Goal: Task Accomplishment & Management: Complete application form

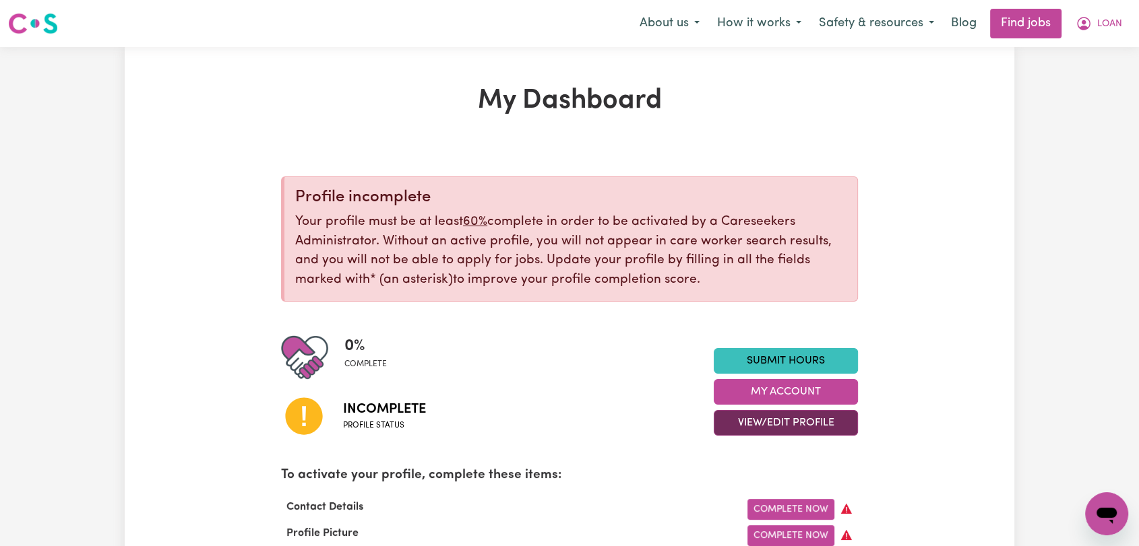
click at [787, 416] on button "View/Edit Profile" at bounding box center [786, 423] width 144 height 26
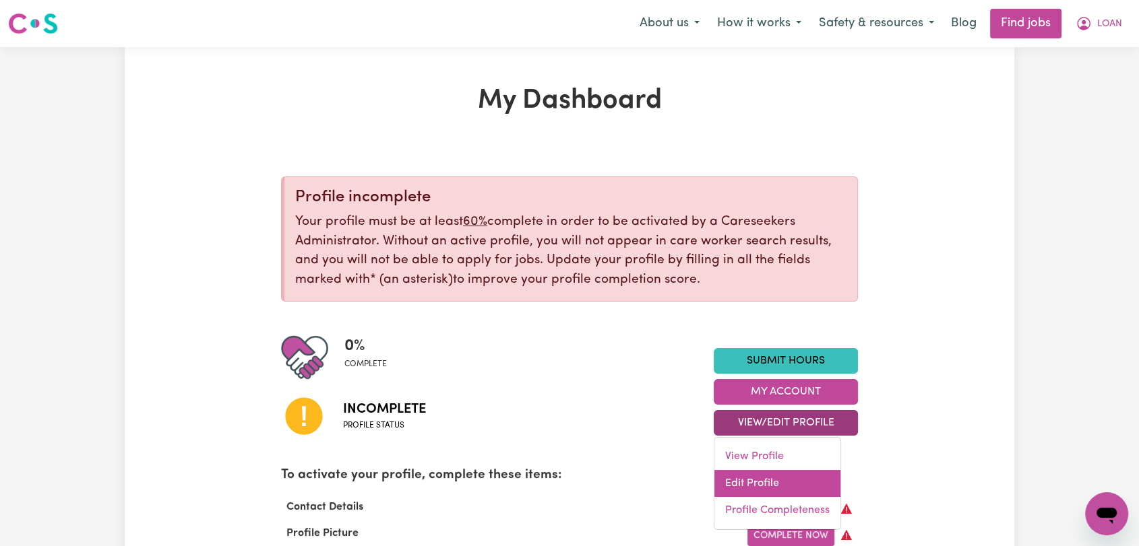
click at [776, 479] on link "Edit Profile" at bounding box center [777, 483] width 126 height 27
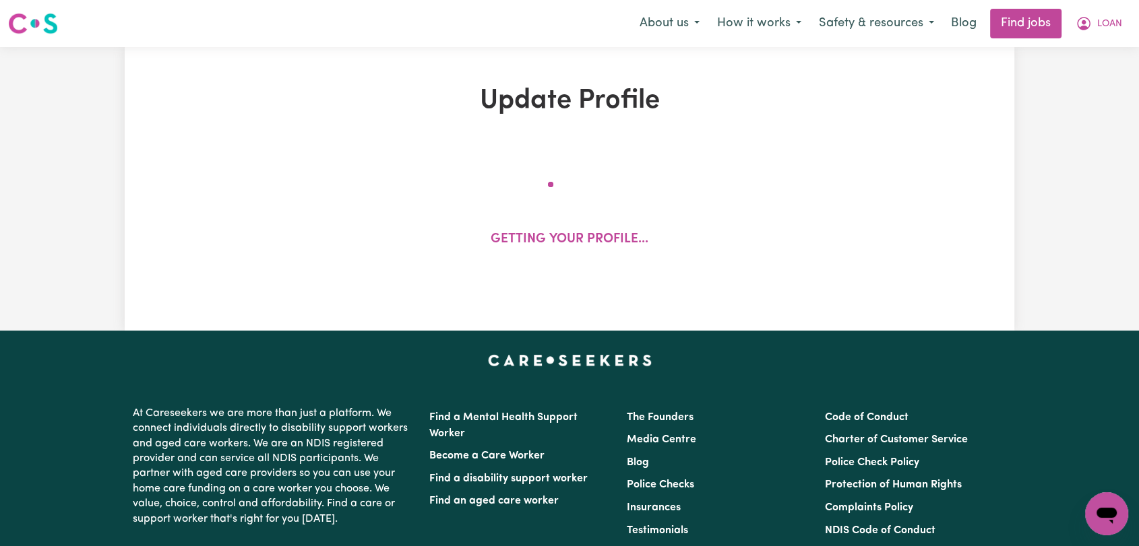
select select "Studying a healthcare related degree or qualification"
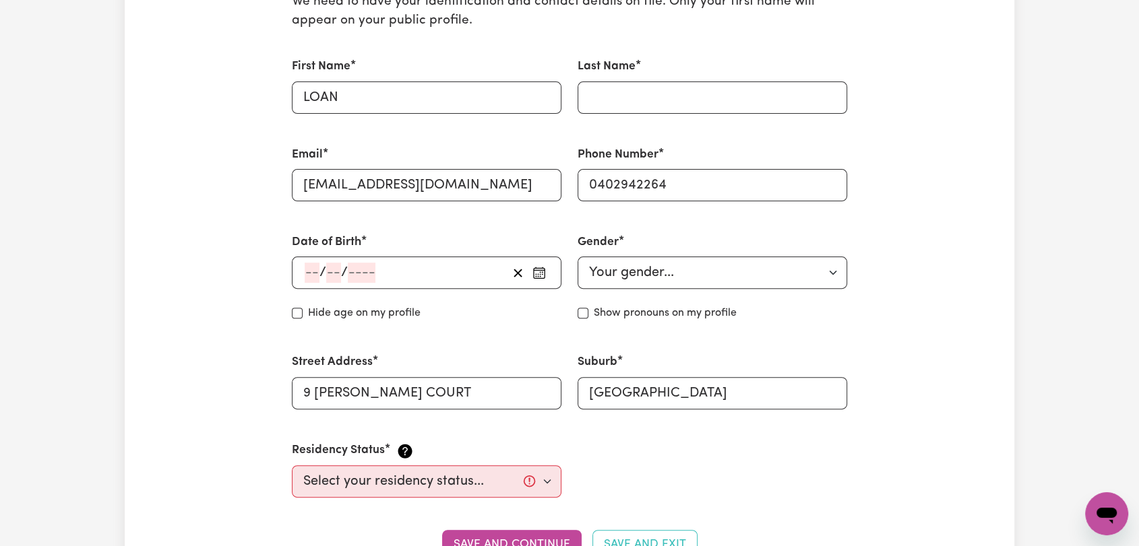
scroll to position [898, 0]
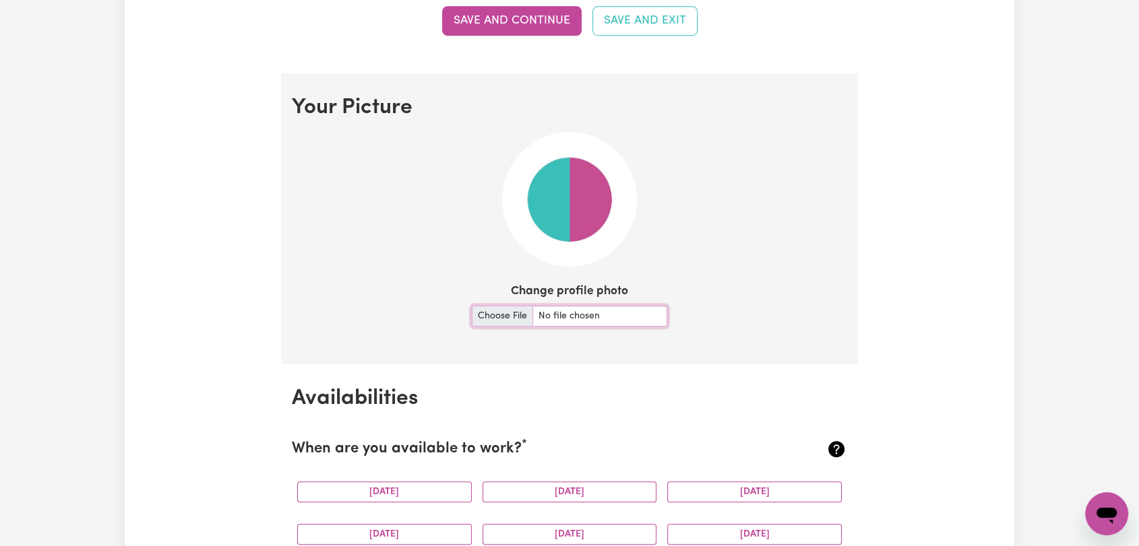
click at [496, 317] on input "Change profile photo" at bounding box center [569, 316] width 195 height 21
type input "C:\fakepath\LOAN - Picture.jpeg"
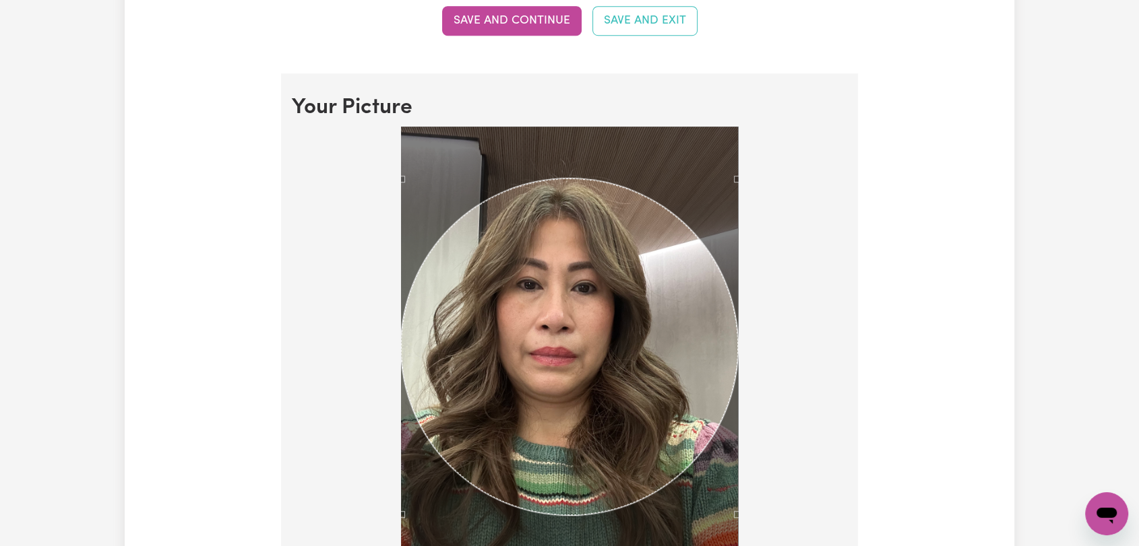
click at [608, 404] on div "Use the arrow keys to move the crop selection area" at bounding box center [569, 347] width 337 height 337
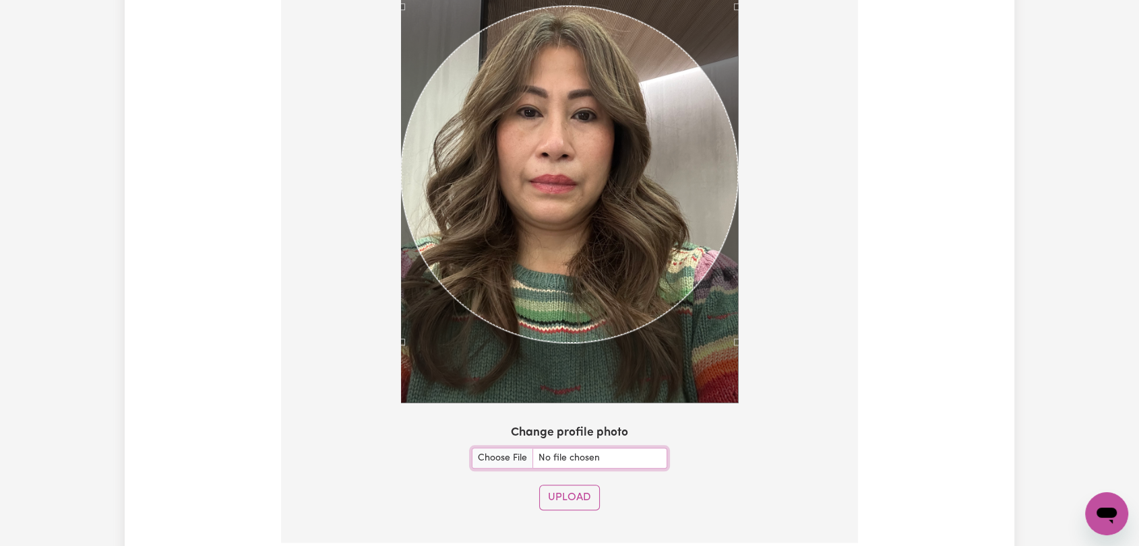
scroll to position [1197, 0]
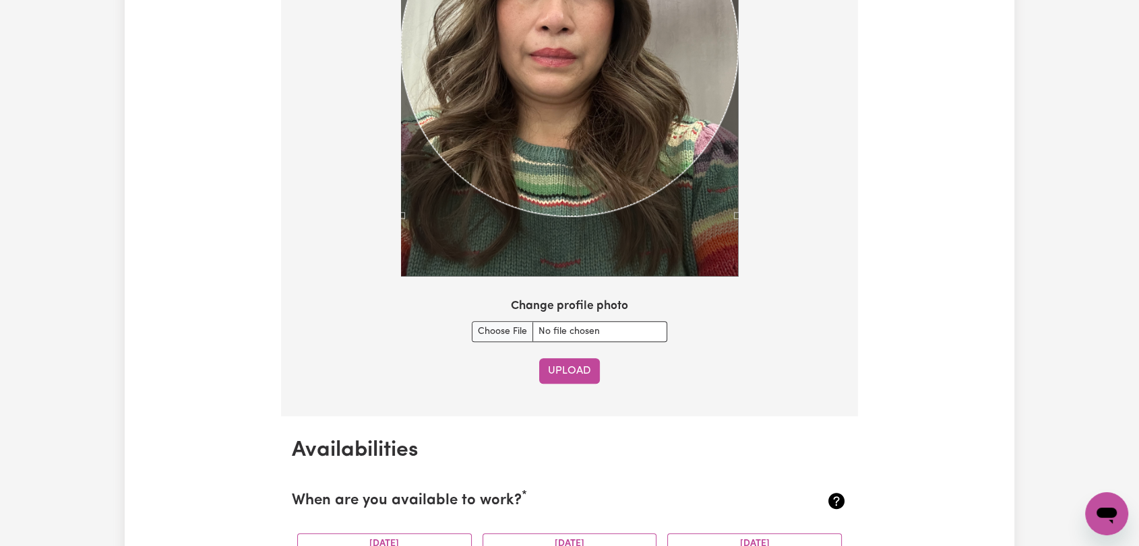
click at [578, 359] on button "Upload" at bounding box center [569, 371] width 61 height 26
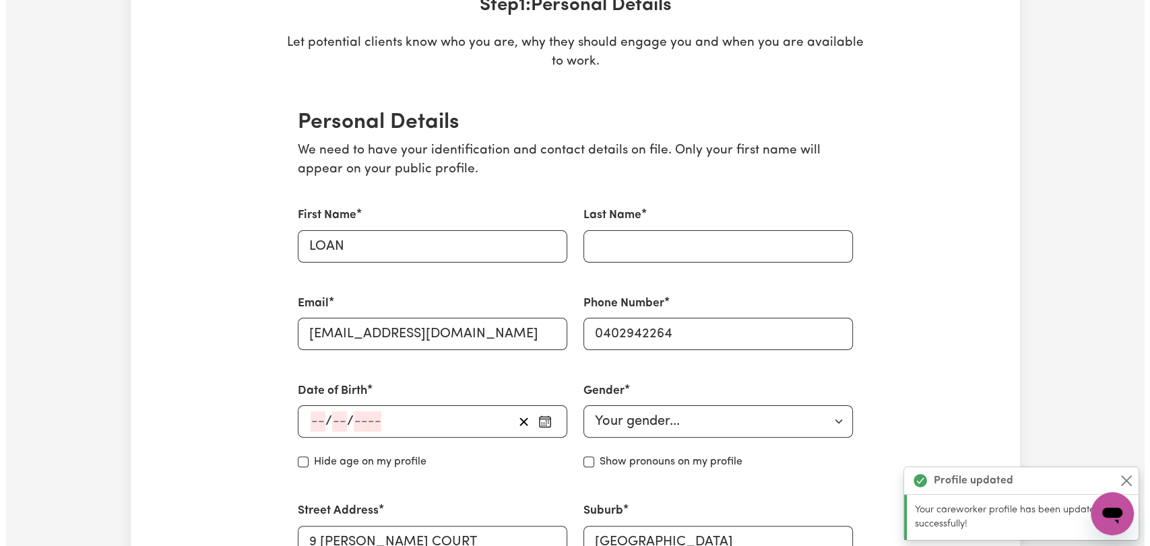
scroll to position [0, 0]
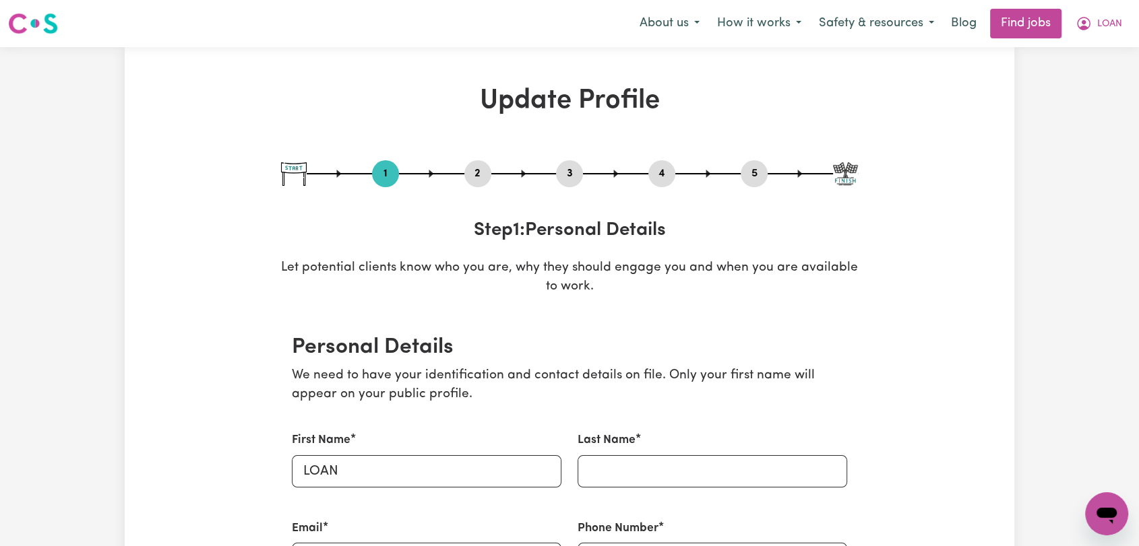
drag, startPoint x: 484, startPoint y: 171, endPoint x: 478, endPoint y: 189, distance: 19.2
click at [484, 172] on button "2" at bounding box center [477, 174] width 27 height 18
select select "Studying a healthcare related degree or qualification"
click at [752, 170] on button "5" at bounding box center [754, 174] width 27 height 18
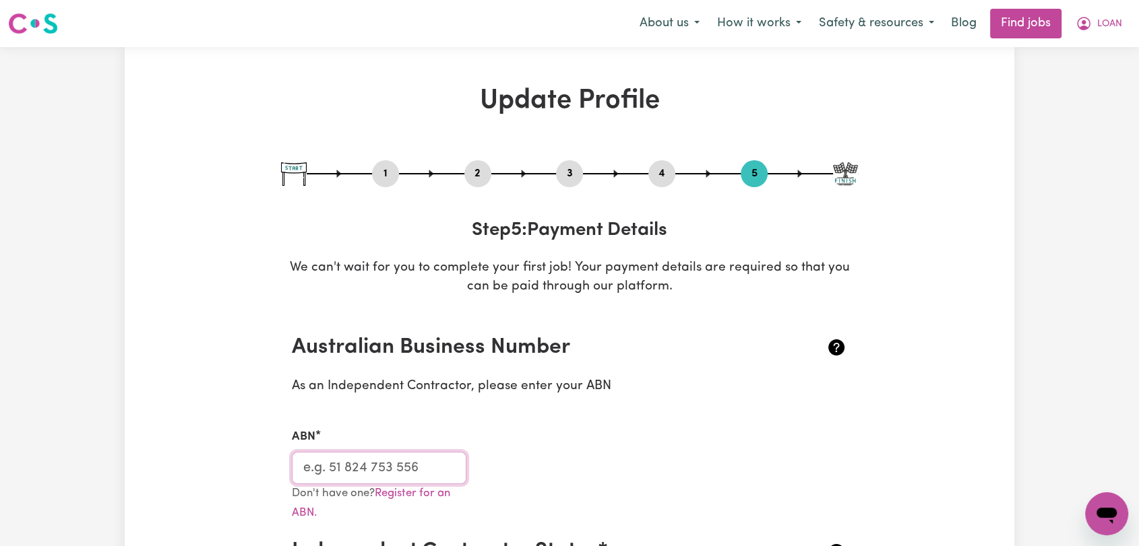
click at [377, 475] on input "ABN" at bounding box center [379, 468] width 175 height 32
type input "00000000000"
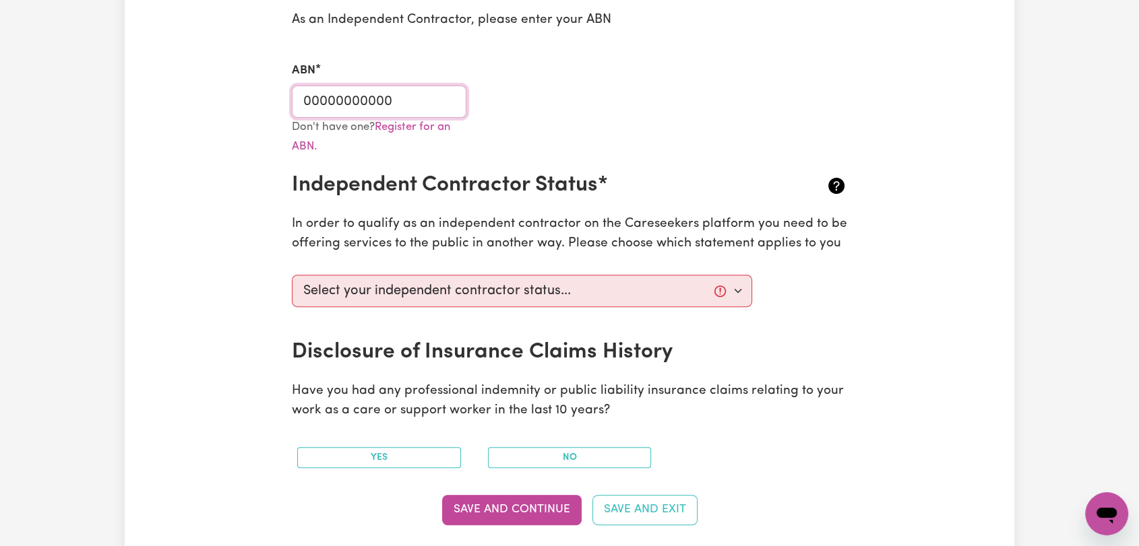
scroll to position [374, 0]
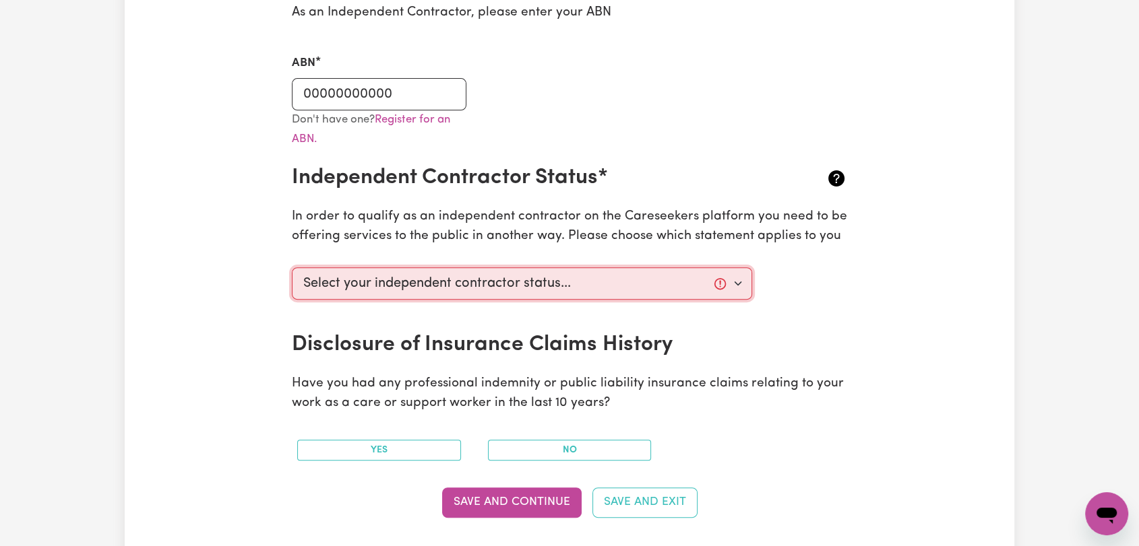
click at [462, 292] on select "Select your independent contractor status... I am providing services through an…" at bounding box center [522, 284] width 460 height 32
select select "I am providing services through another platform"
click at [292, 268] on select "Select your independent contractor status... I am providing services through an…" at bounding box center [522, 284] width 460 height 32
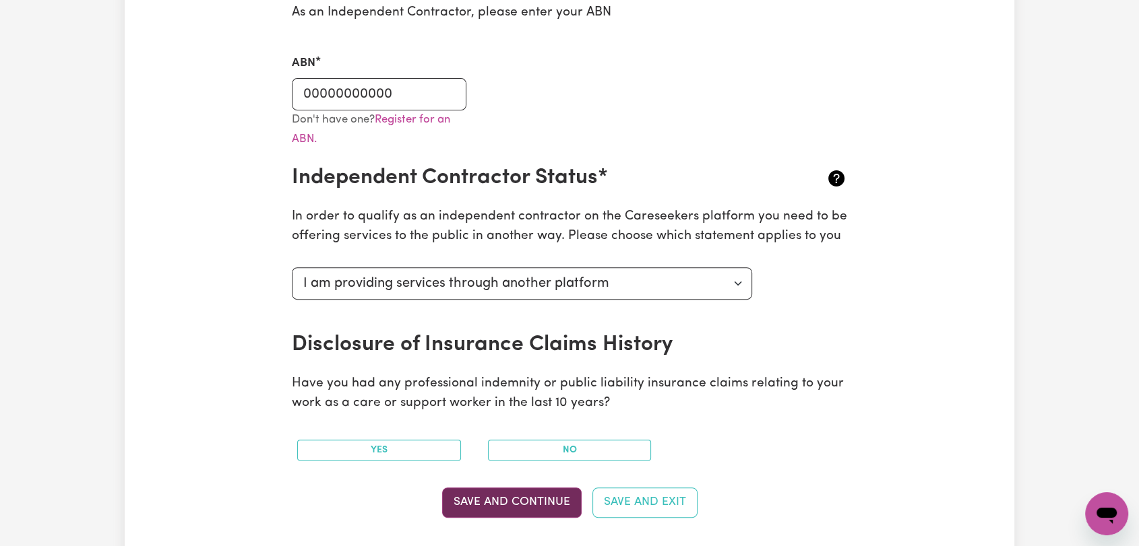
click at [506, 495] on button "Save and Continue" at bounding box center [511, 503] width 139 height 30
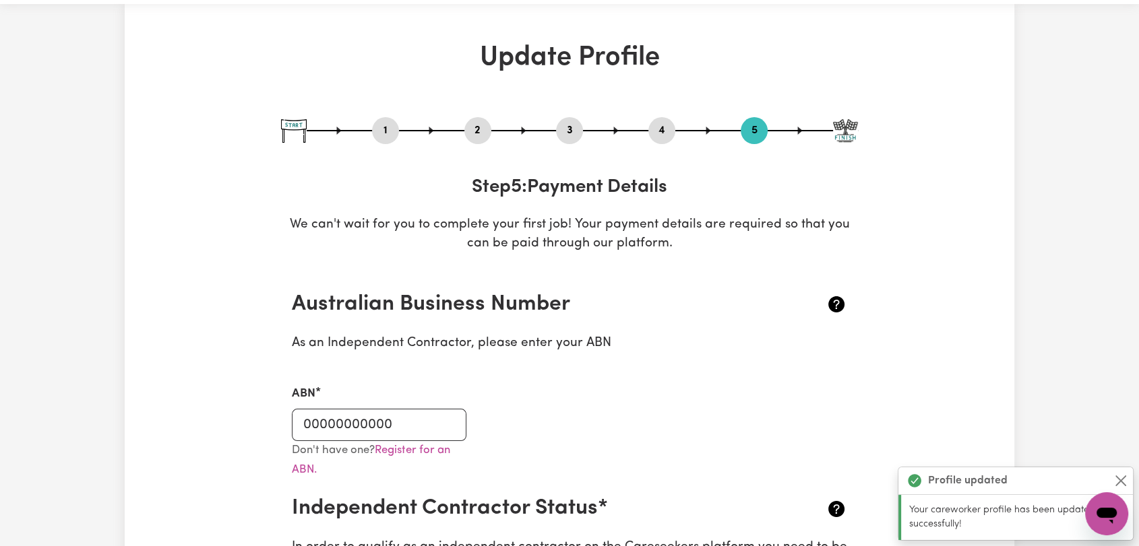
scroll to position [0, 0]
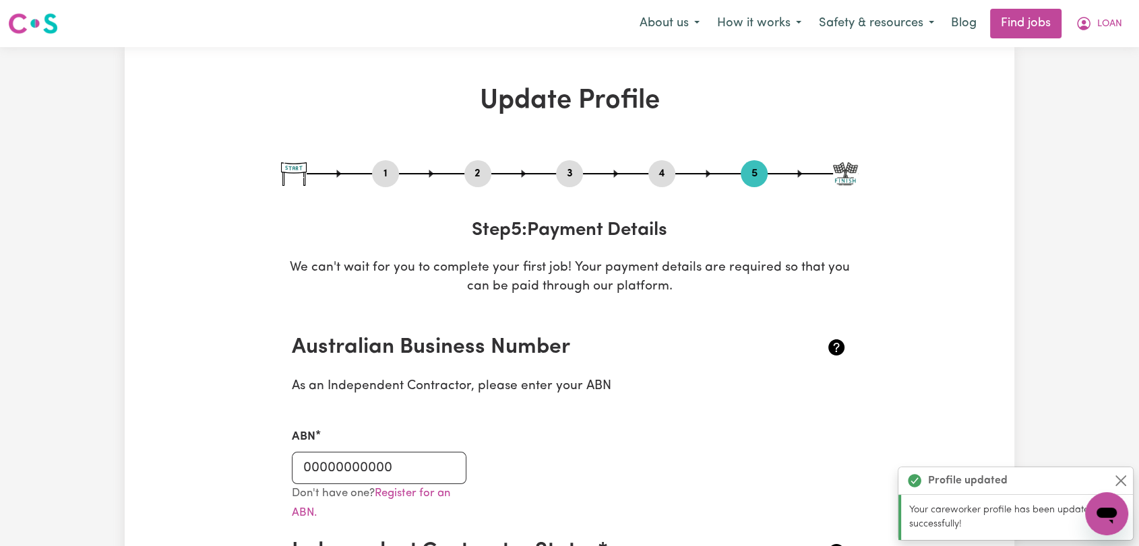
drag, startPoint x: 474, startPoint y: 177, endPoint x: 493, endPoint y: 243, distance: 68.5
click at [474, 178] on button "2" at bounding box center [477, 174] width 27 height 18
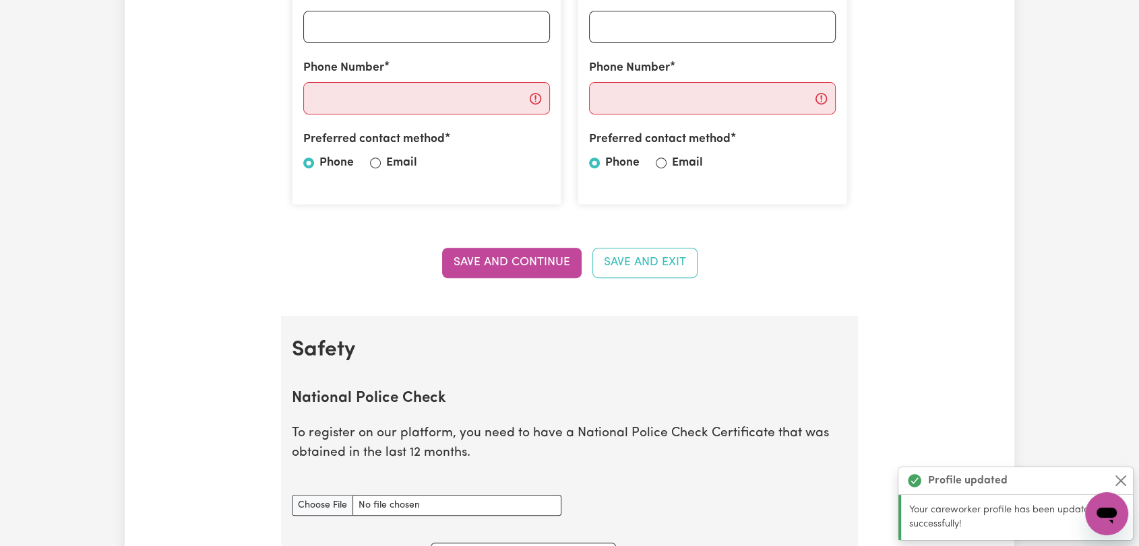
scroll to position [674, 0]
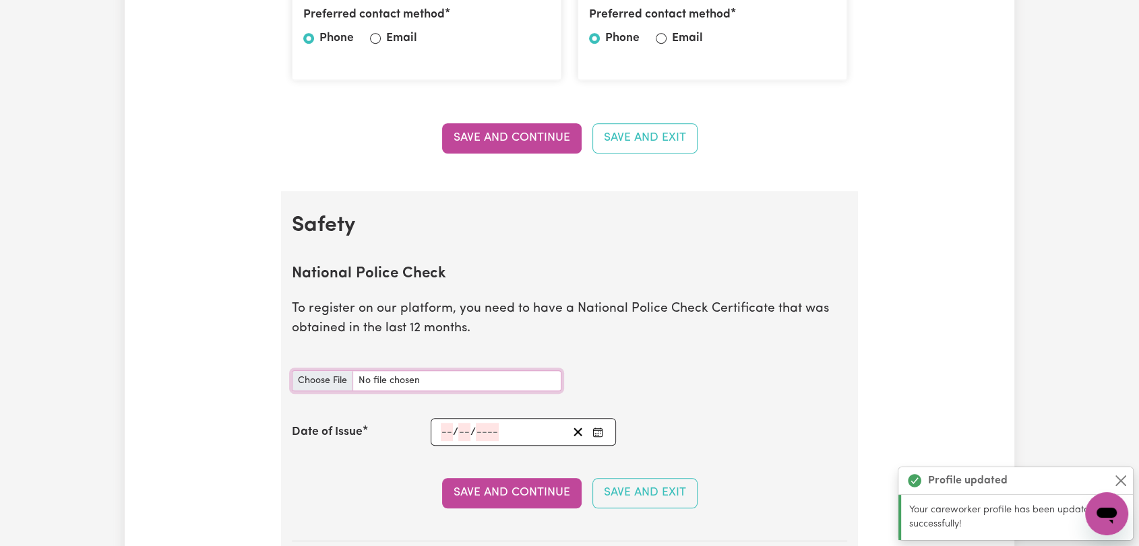
click at [340, 384] on input "National Police Check document" at bounding box center [427, 381] width 270 height 21
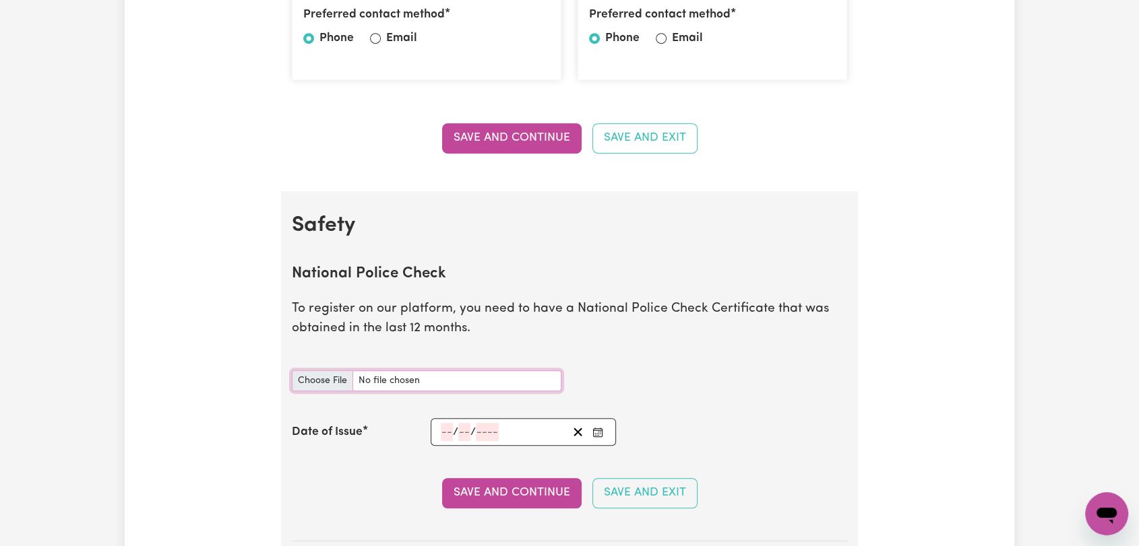
type input "C:\fakepath\LOAN - PC - [DATE].pdf"
click at [598, 433] on icon "Enter the Date of Issue of your National Police Check" at bounding box center [597, 432] width 11 height 11
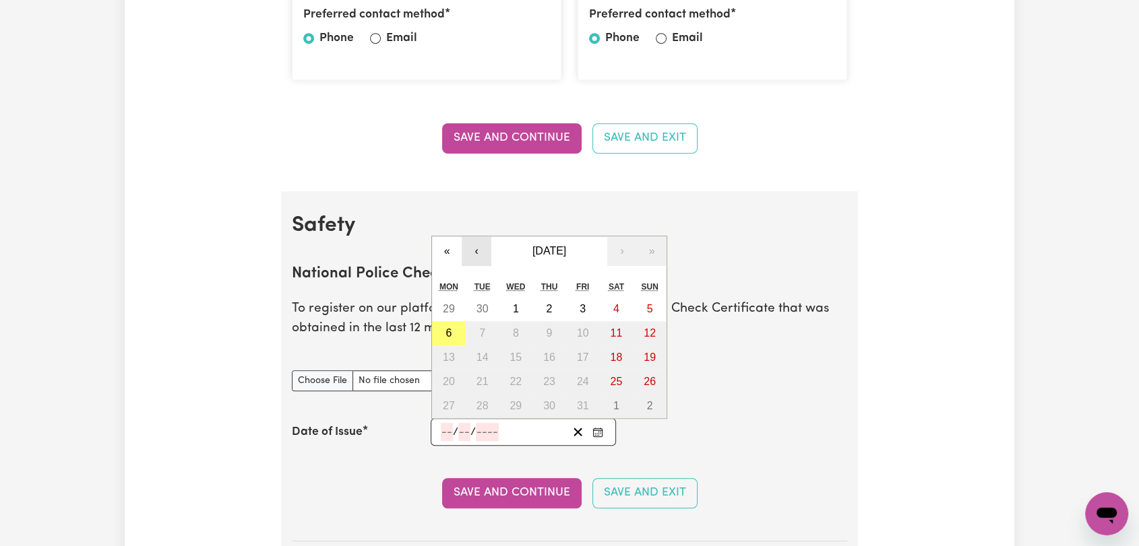
click at [470, 246] on button "‹" at bounding box center [477, 252] width 30 height 30
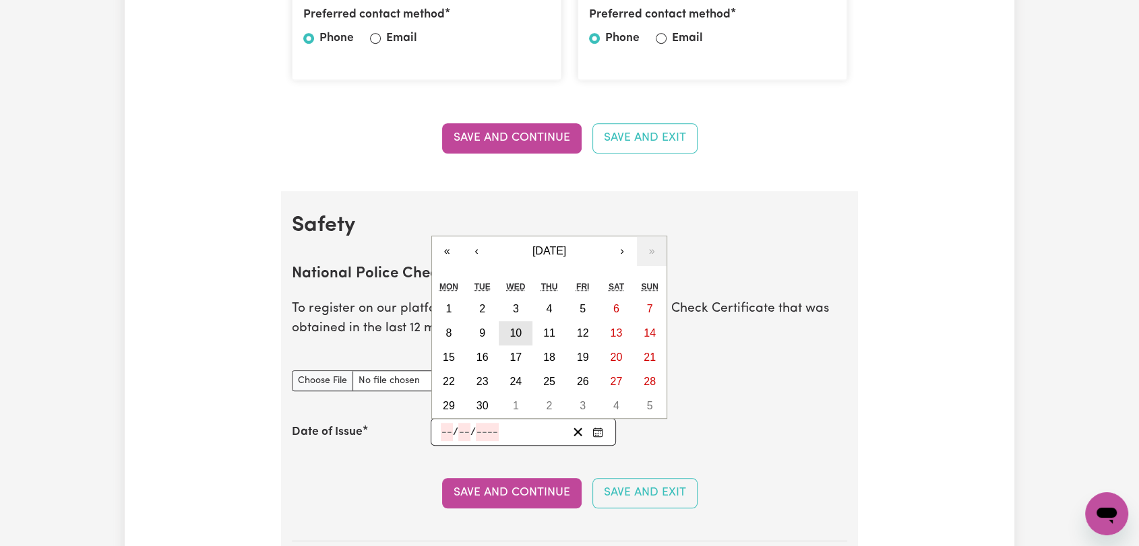
drag, startPoint x: 526, startPoint y: 330, endPoint x: 521, endPoint y: 336, distance: 7.6
click at [525, 332] on button "10" at bounding box center [516, 333] width 34 height 24
type input "[DATE]"
type input "10"
type input "9"
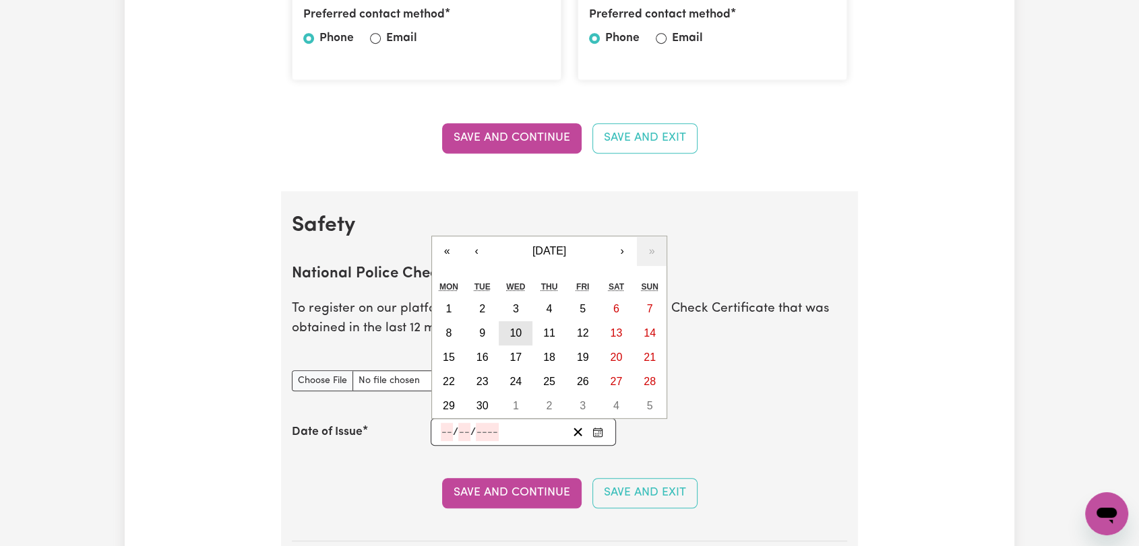
type input "2025"
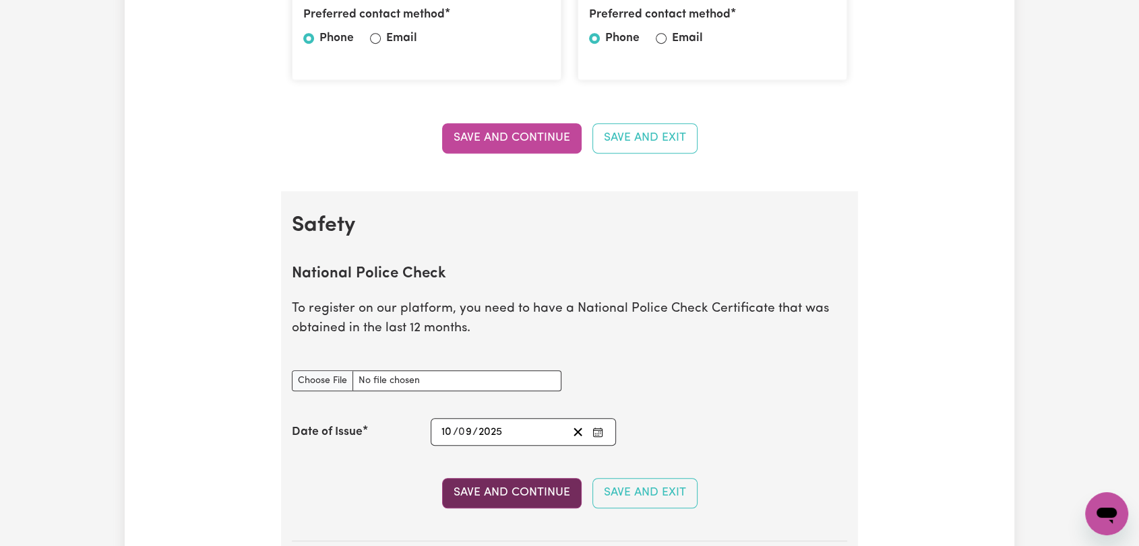
click at [526, 491] on button "Save and Continue" at bounding box center [511, 493] width 139 height 30
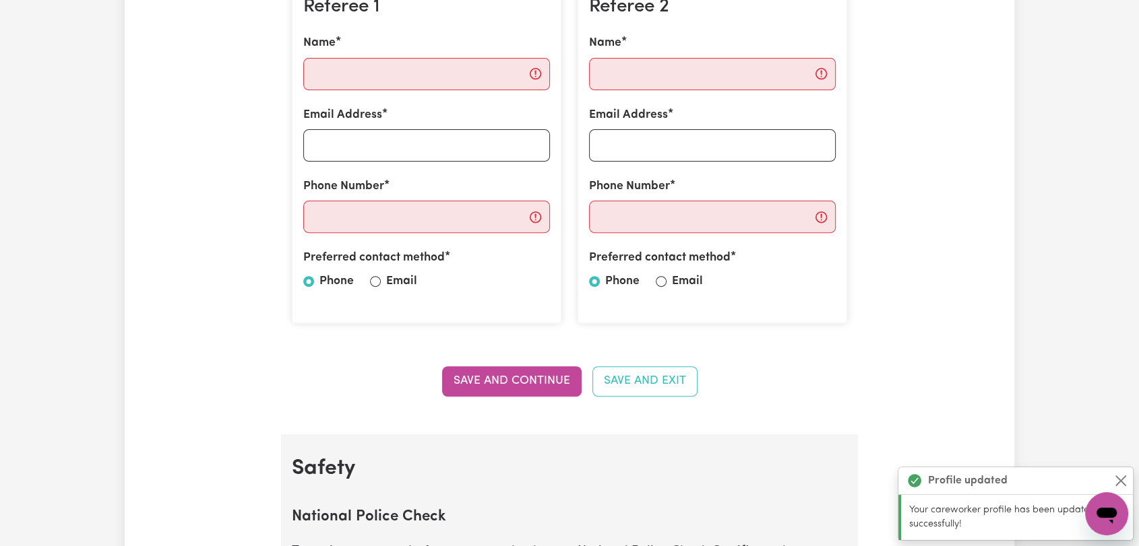
scroll to position [0, 0]
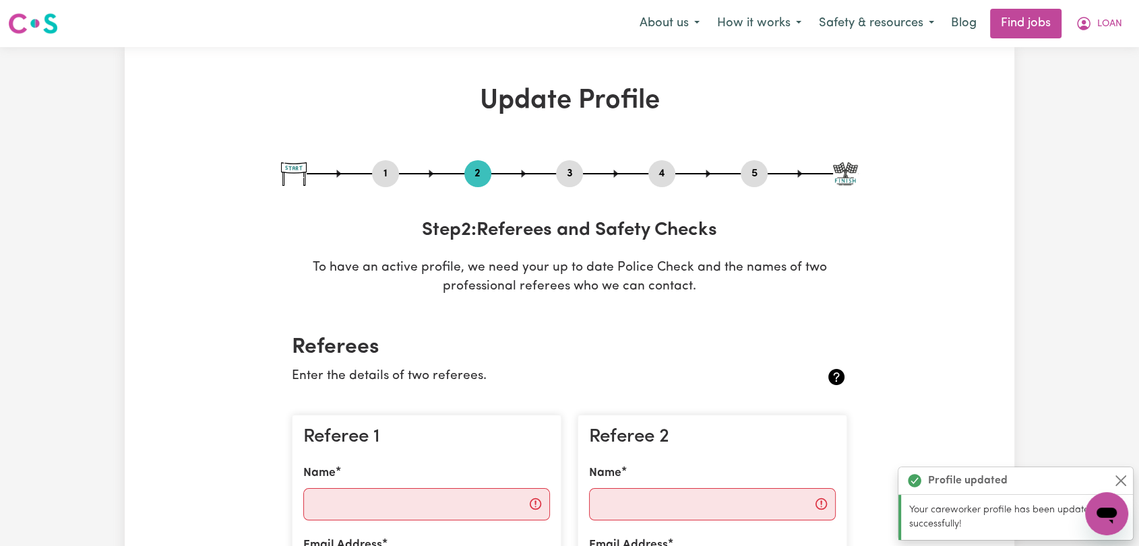
click at [566, 178] on button "3" at bounding box center [569, 174] width 27 height 18
select select "Certificate III (Individual Support)"
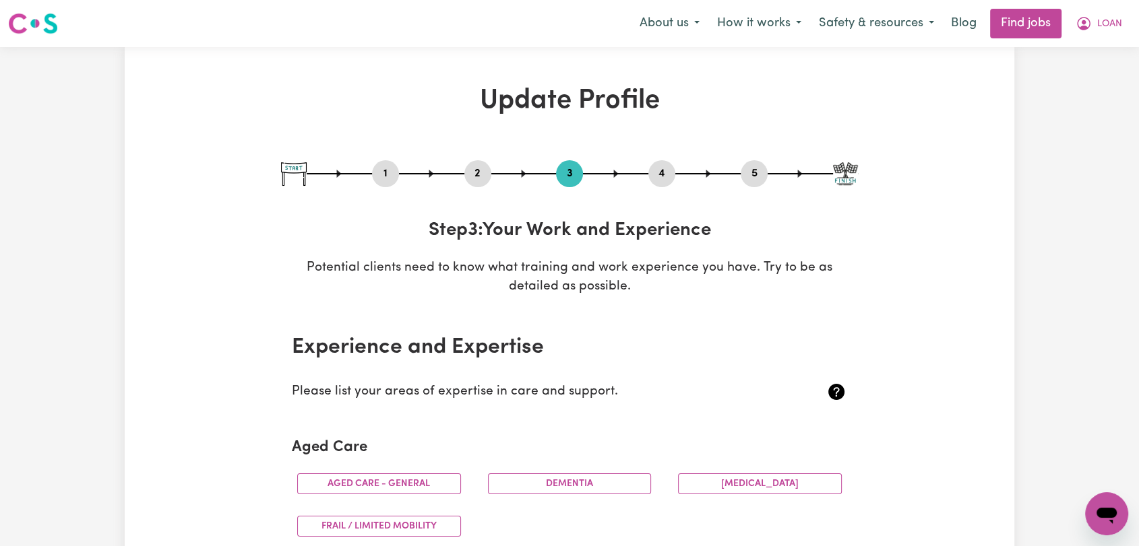
drag, startPoint x: 666, startPoint y: 172, endPoint x: 660, endPoint y: 180, distance: 10.1
click at [666, 174] on button "4" at bounding box center [661, 174] width 27 height 18
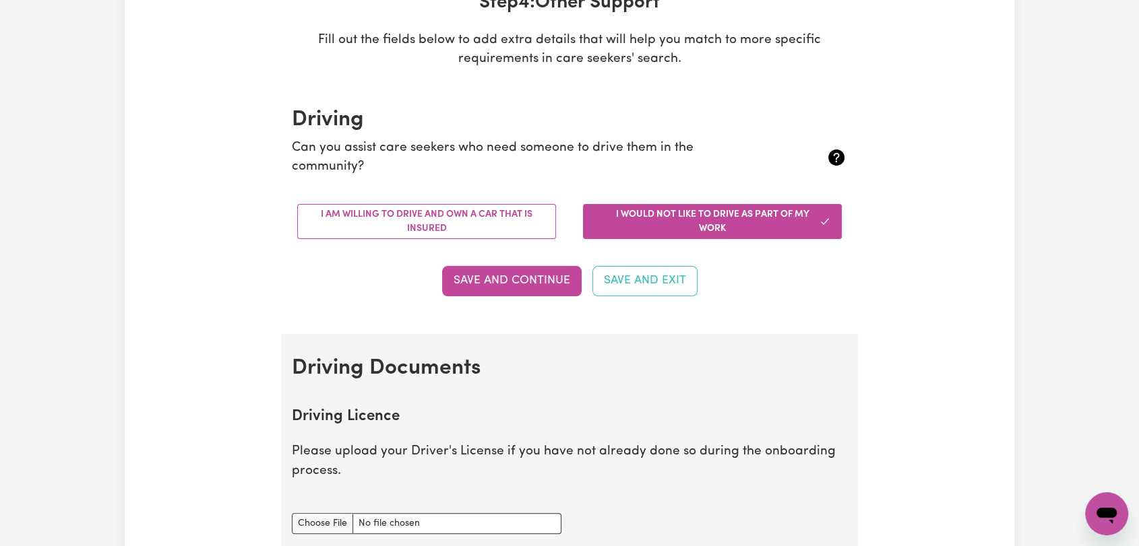
scroll to position [449, 0]
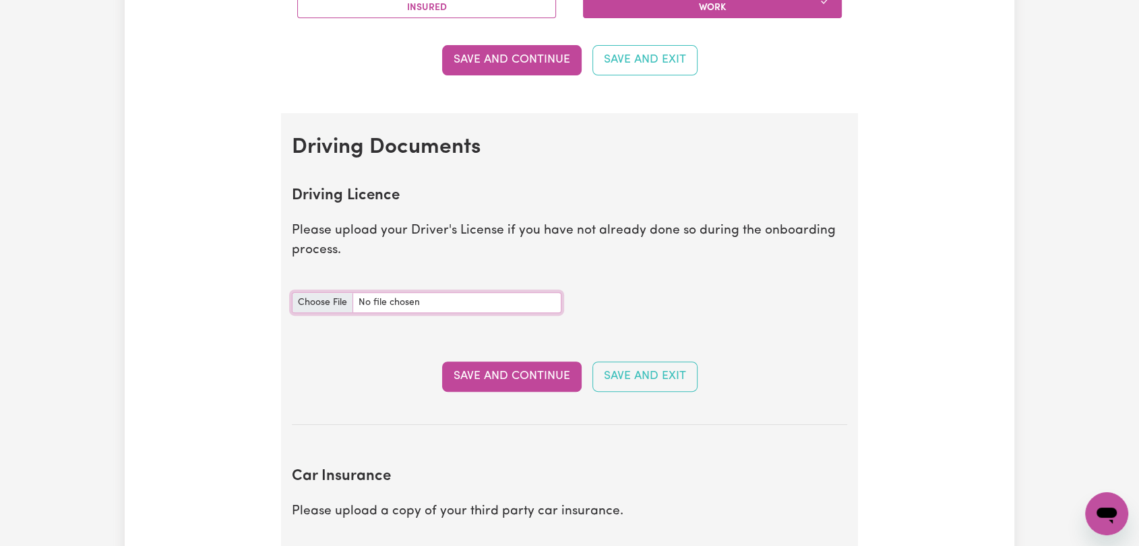
click at [325, 294] on input "Driving Licence document" at bounding box center [427, 302] width 270 height 21
type input "C:\fakepath\LOAN - DL AU.jpeg"
click at [479, 368] on button "Save and Continue" at bounding box center [511, 377] width 139 height 30
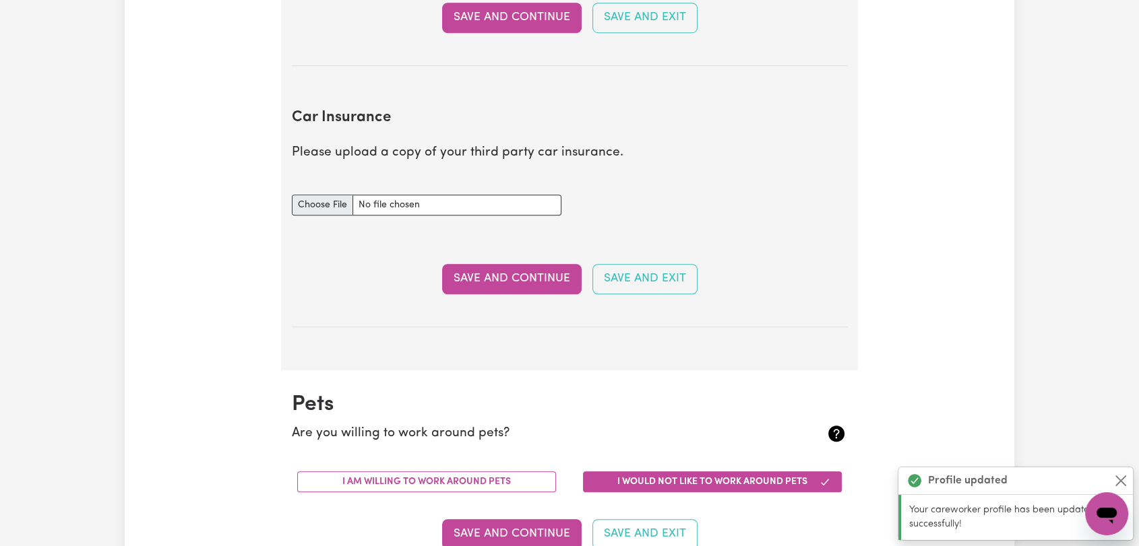
scroll to position [895, 0]
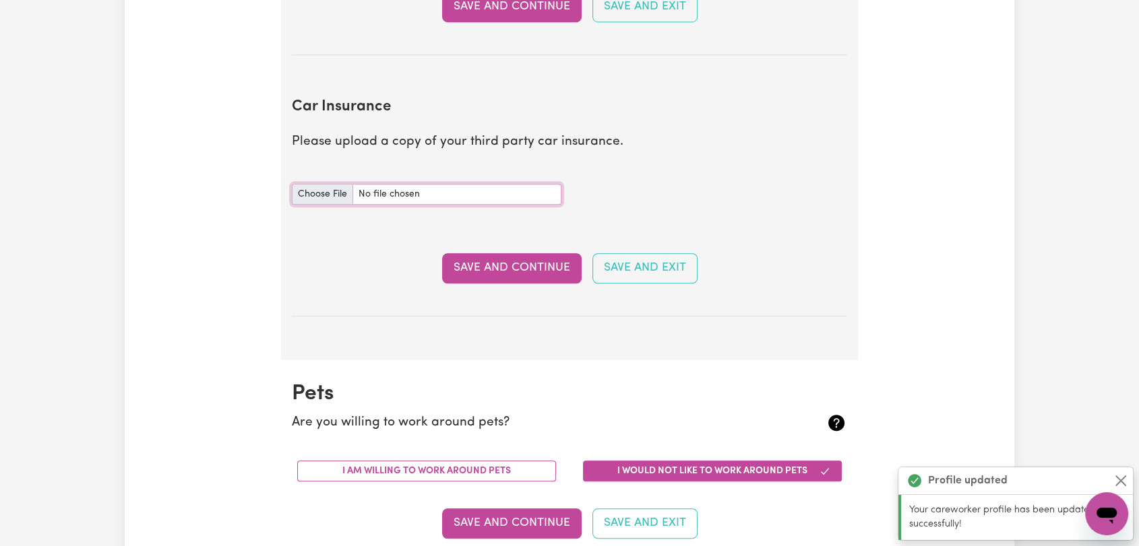
click at [313, 194] on input "Car Insurance document" at bounding box center [427, 194] width 270 height 21
type input "C:\fakepath\LOAN - Comprehensive Insurance - Proof of Billing.pdf"
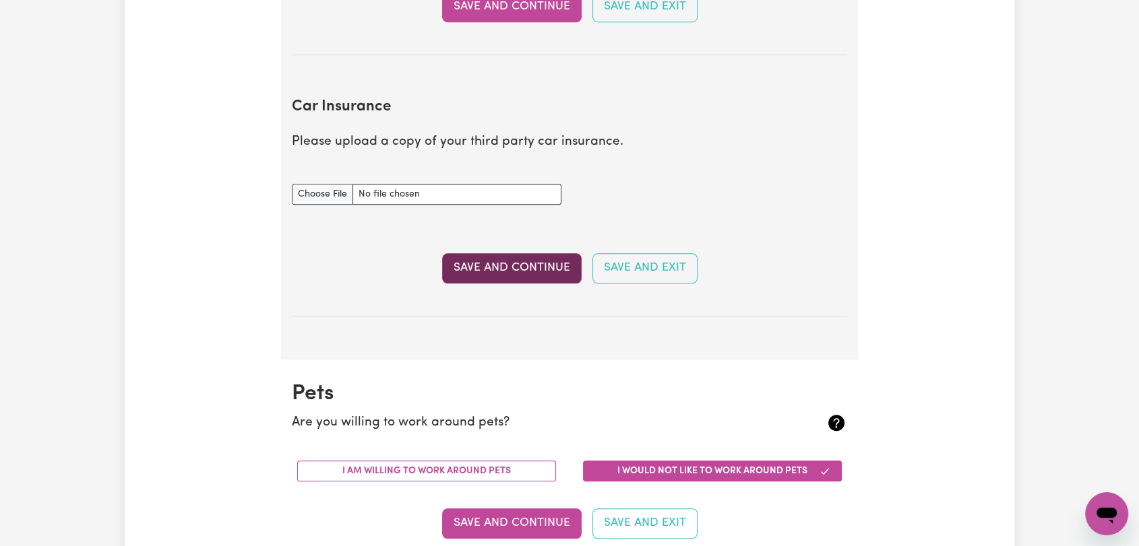
click at [528, 272] on button "Save and Continue" at bounding box center [511, 268] width 139 height 30
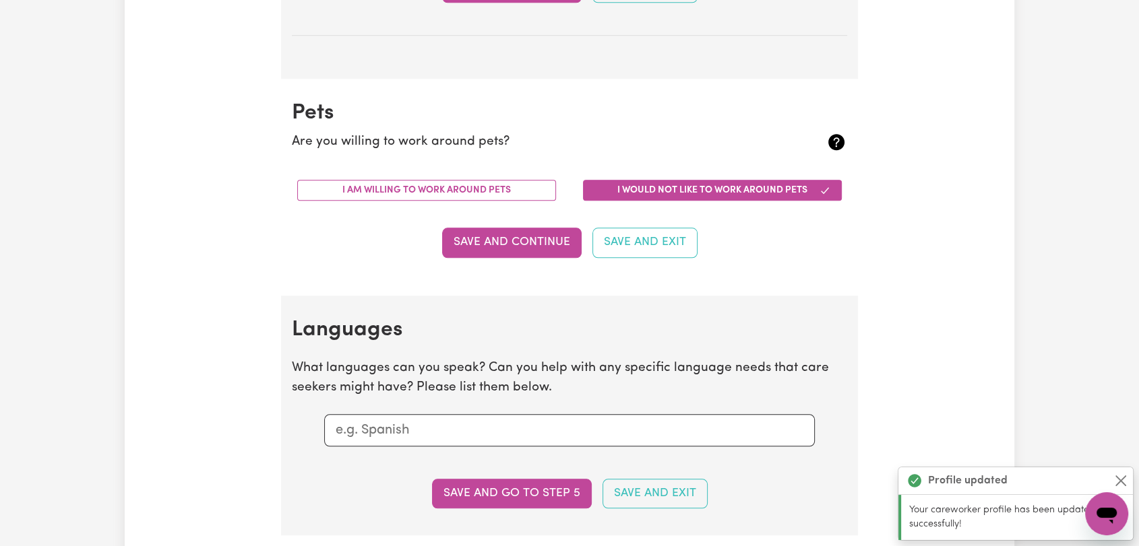
scroll to position [1254, 0]
